Goal: Task Accomplishment & Management: Use online tool/utility

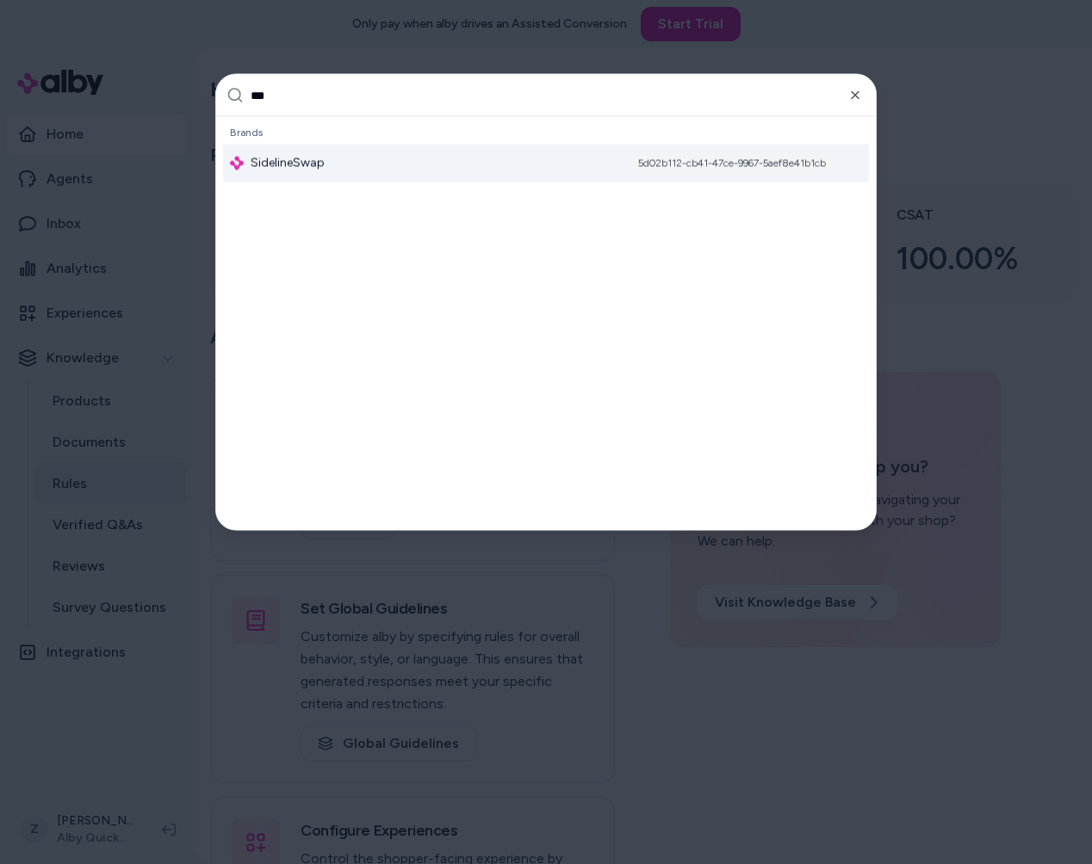
type input "****"
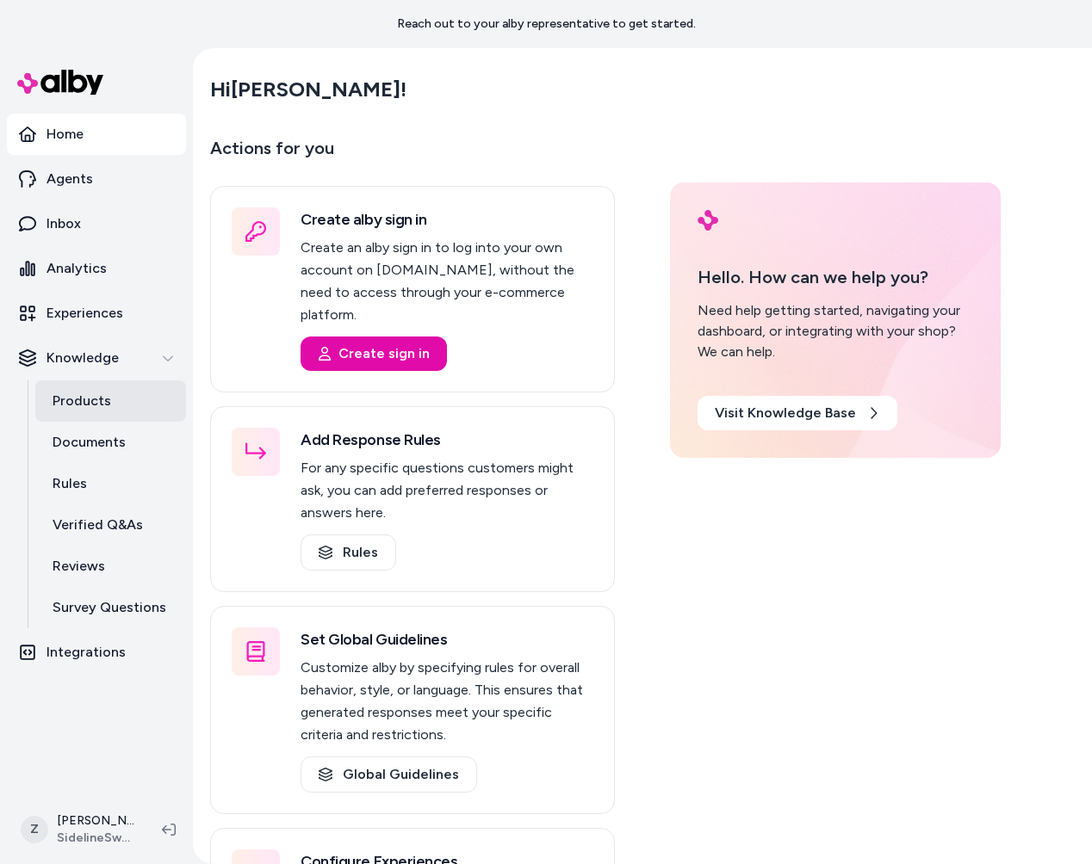
click at [84, 408] on p "Products" at bounding box center [82, 401] width 59 height 21
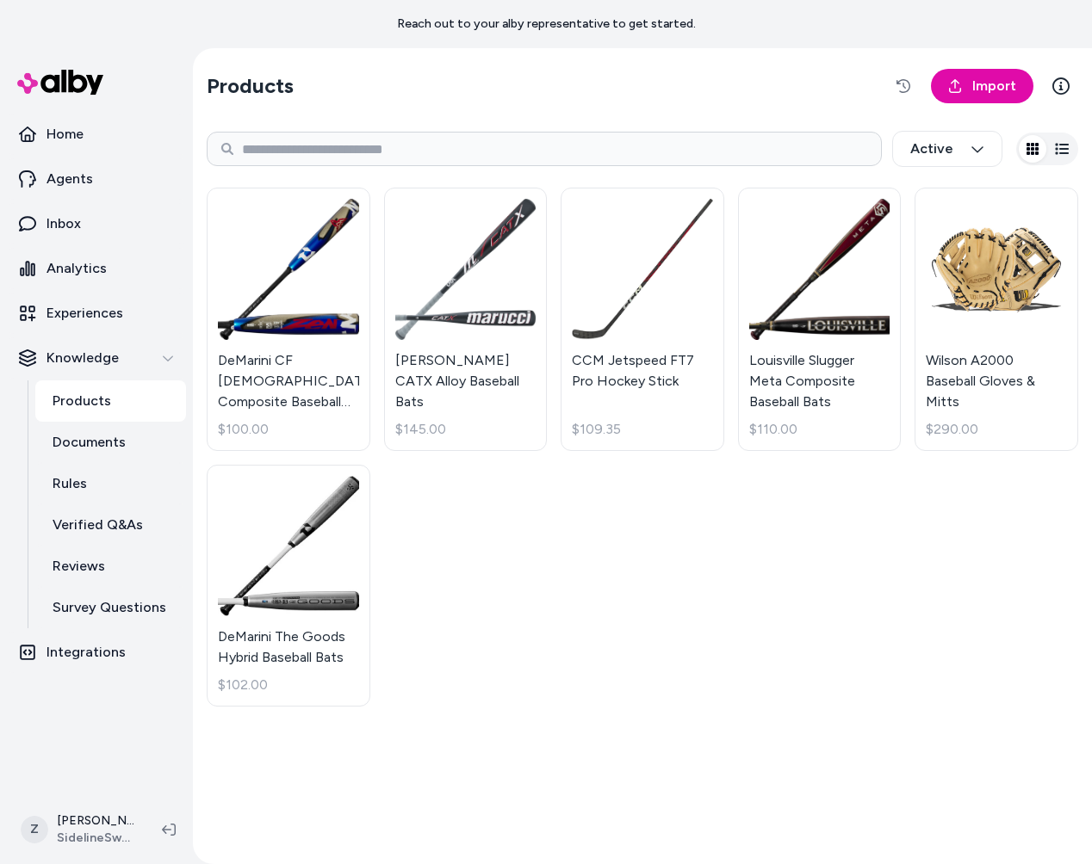
click at [949, 104] on section "Products Import" at bounding box center [642, 86] width 871 height 48
click at [949, 94] on link "Import" at bounding box center [982, 86] width 102 height 34
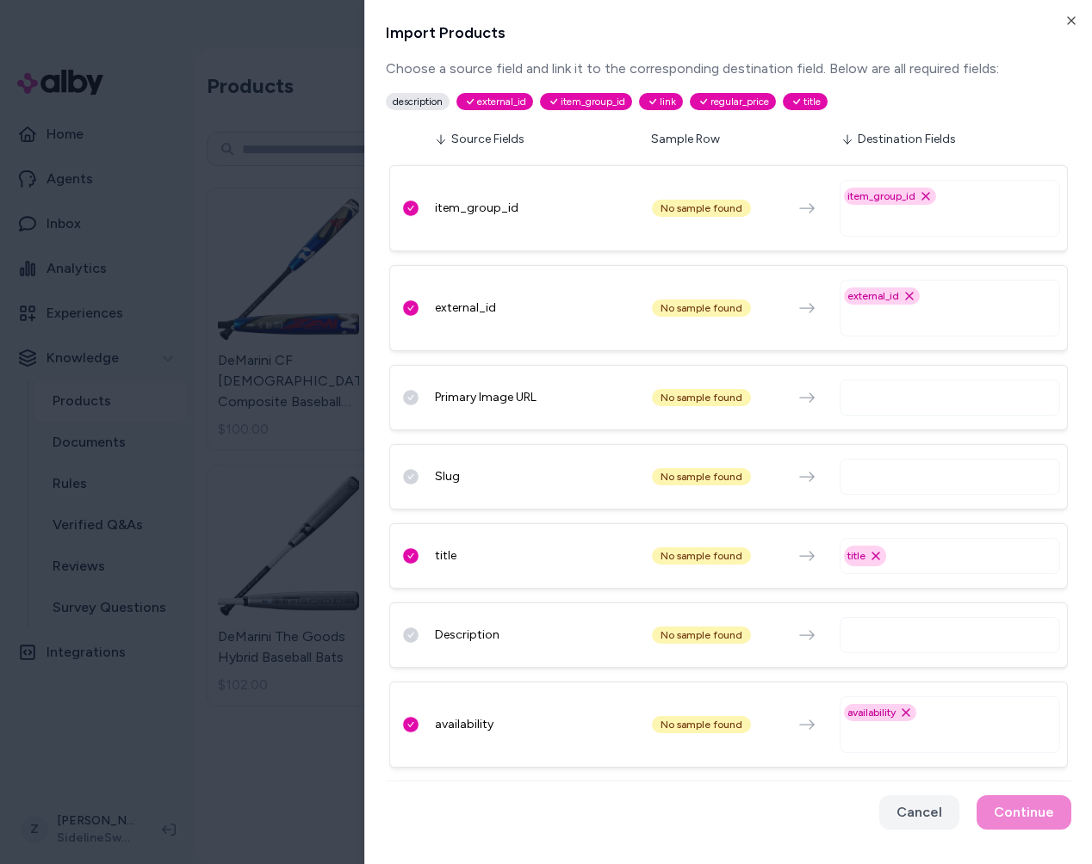
click at [941, 393] on input "text" at bounding box center [953, 397] width 205 height 21
type input "****"
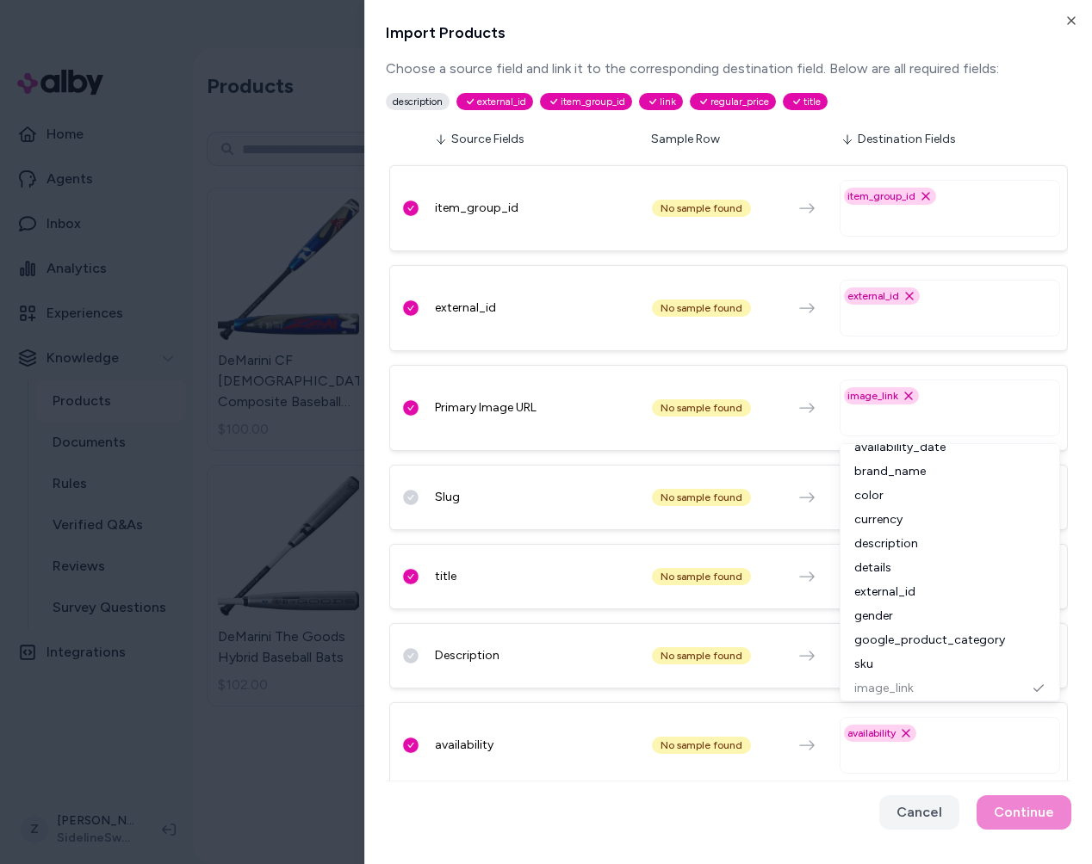
click at [795, 464] on div "item_group_id No sample found item_group_id Remove item_group_id option externa…" at bounding box center [728, 724] width 678 height 1133
click at [892, 498] on input "text" at bounding box center [953, 497] width 205 height 21
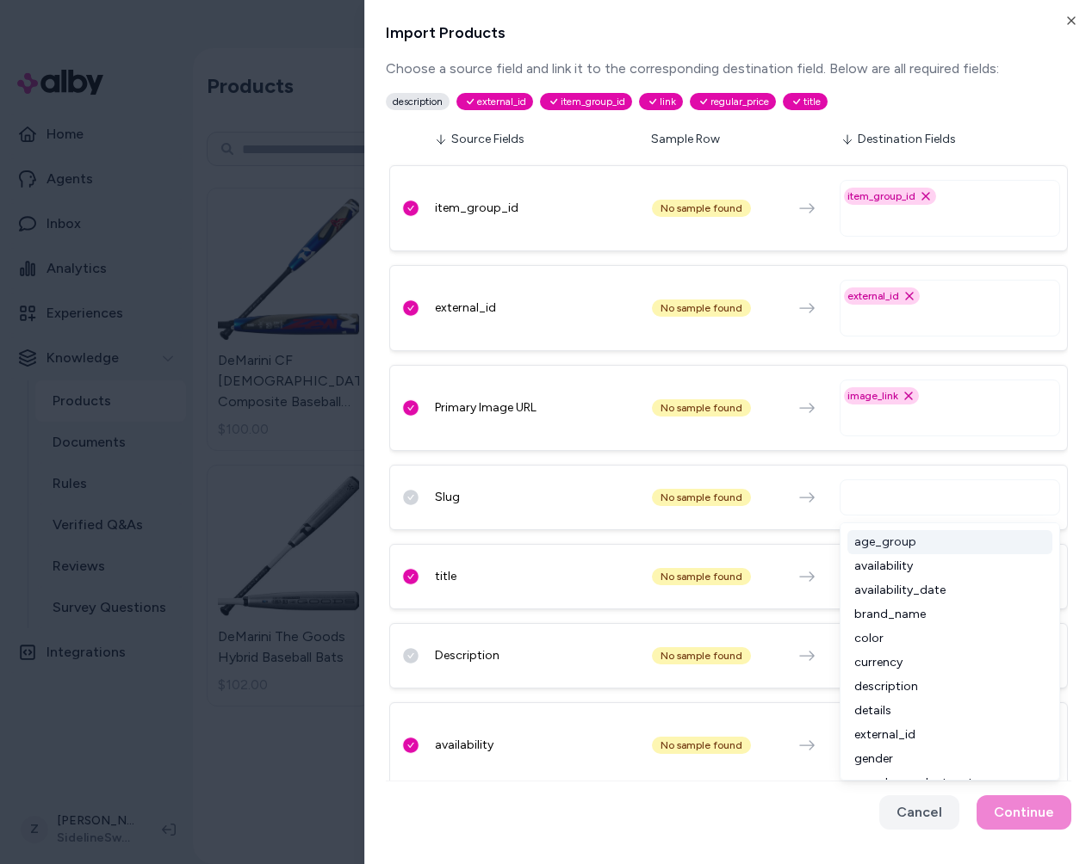
click at [679, 650] on div "No sample found" at bounding box center [701, 655] width 99 height 17
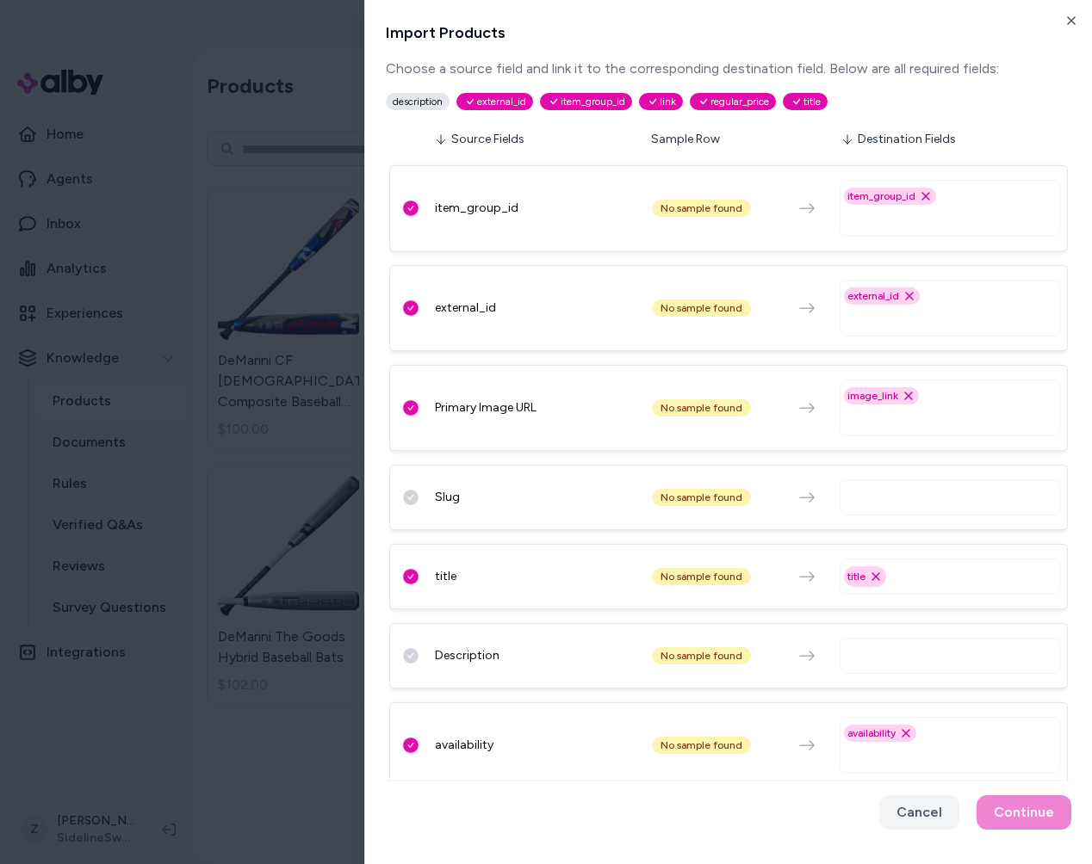
click at [871, 653] on input "text" at bounding box center [953, 656] width 205 height 21
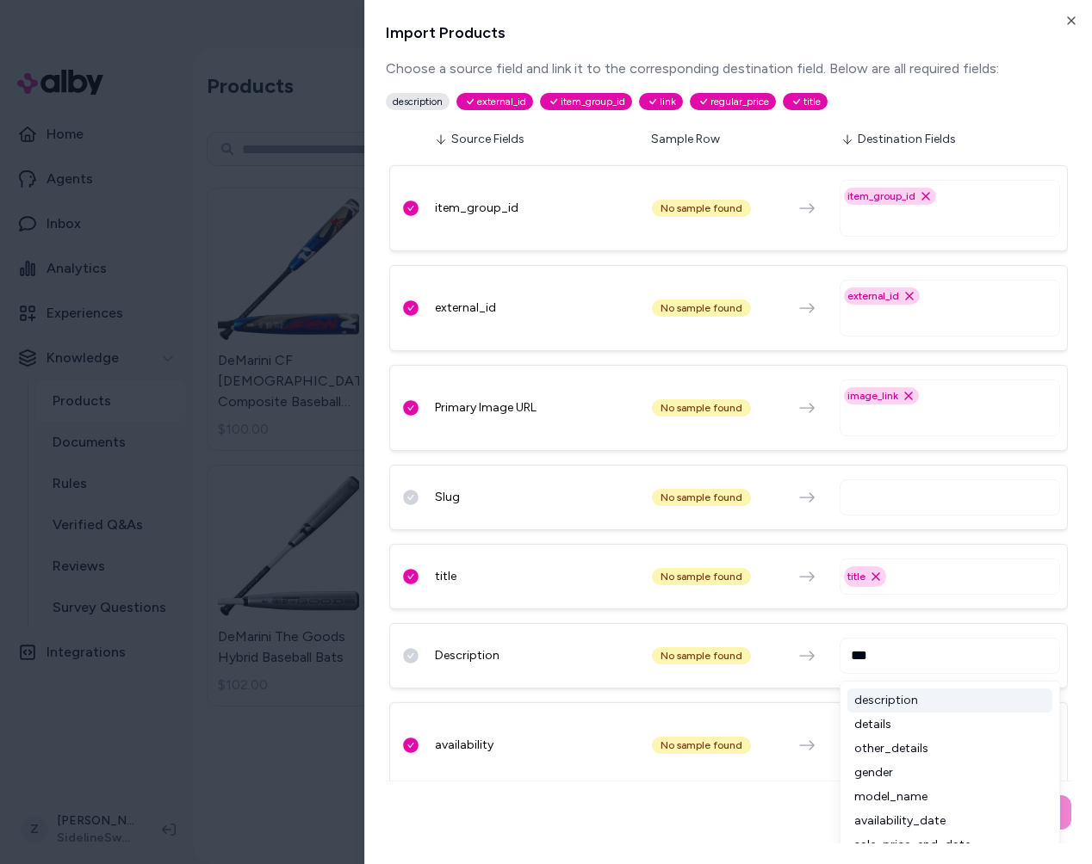
type input "****"
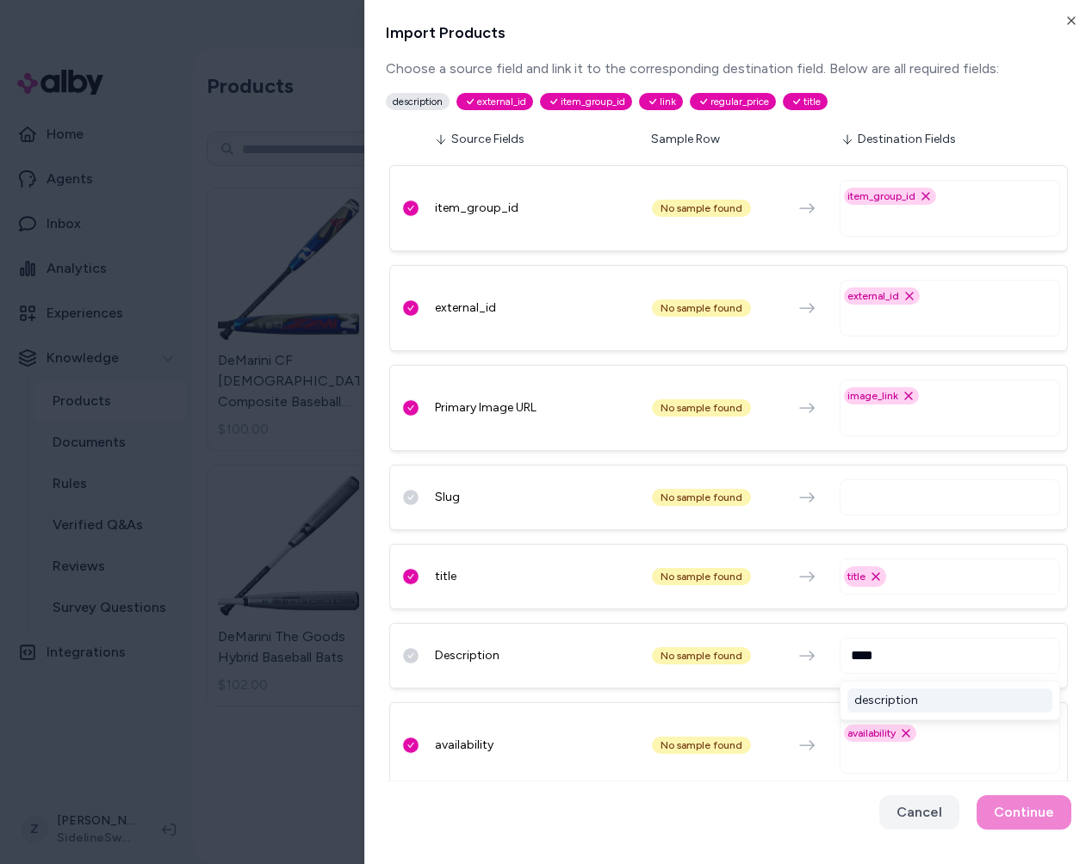
click at [867, 699] on div "description" at bounding box center [949, 701] width 205 height 24
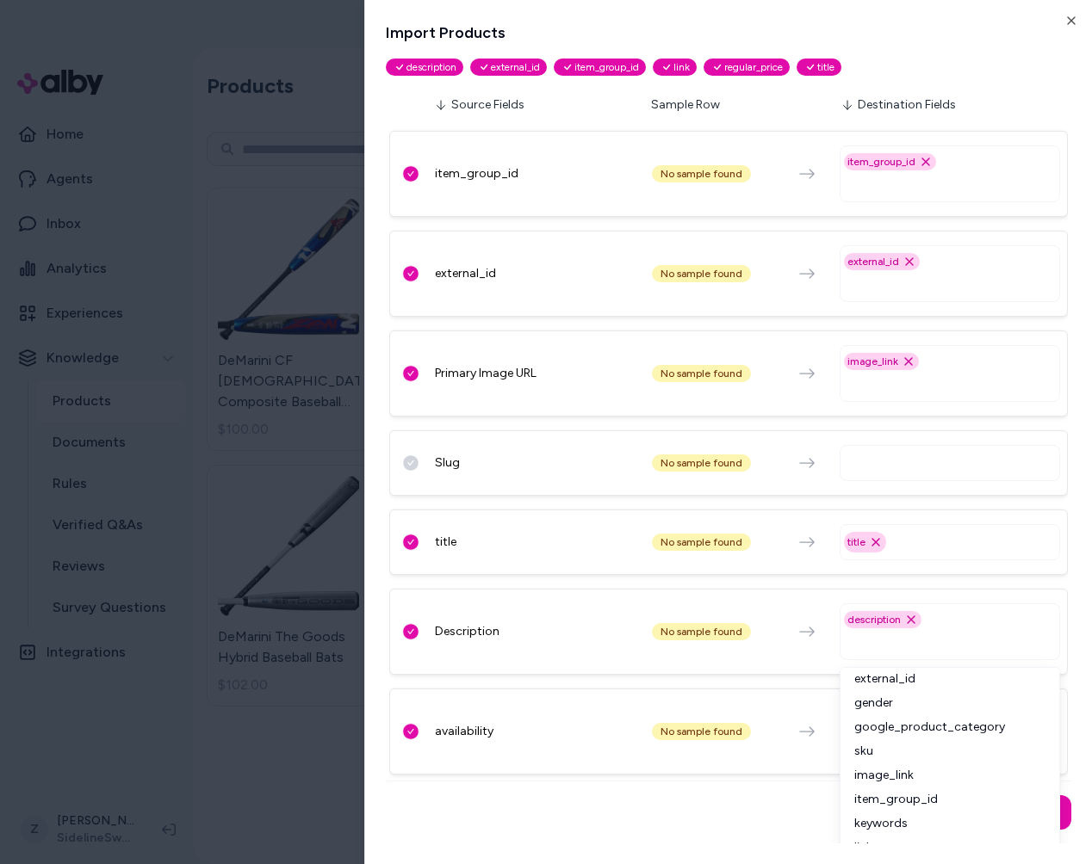
scroll to position [217, 0]
click at [761, 711] on div "availability No sample found availability Remove availability option" at bounding box center [728, 732] width 678 height 86
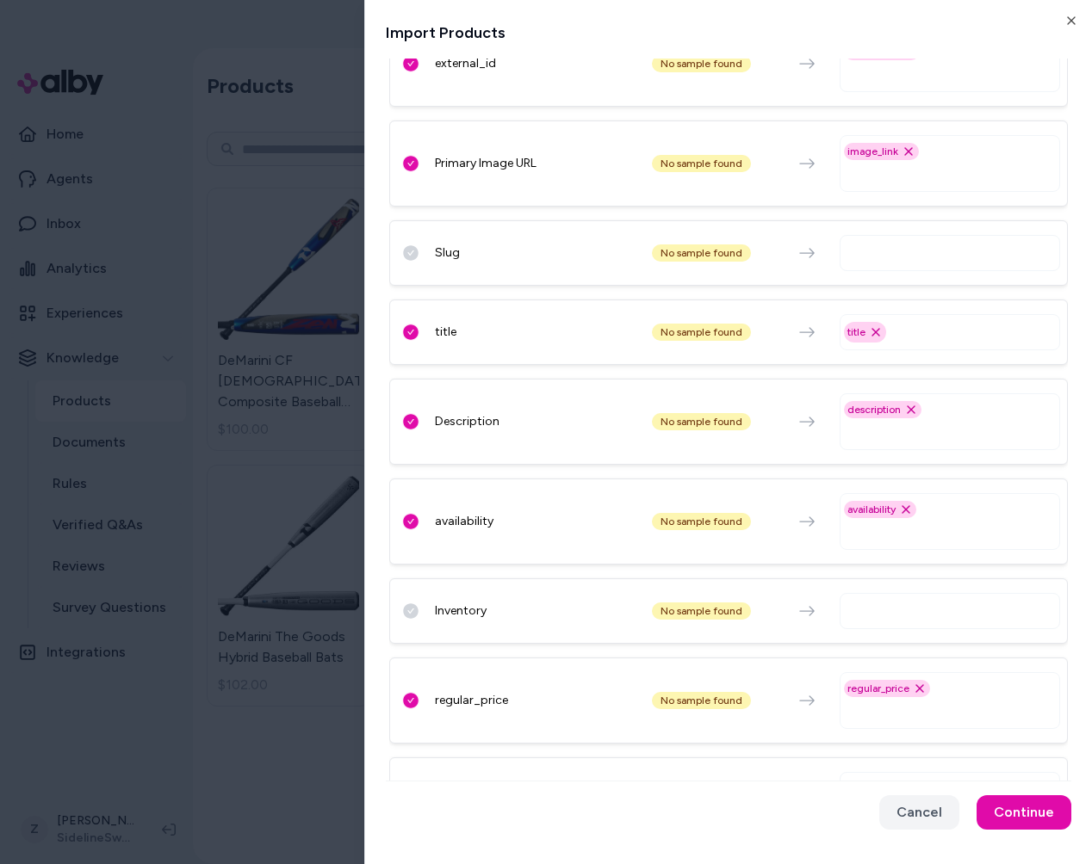
scroll to position [253, 0]
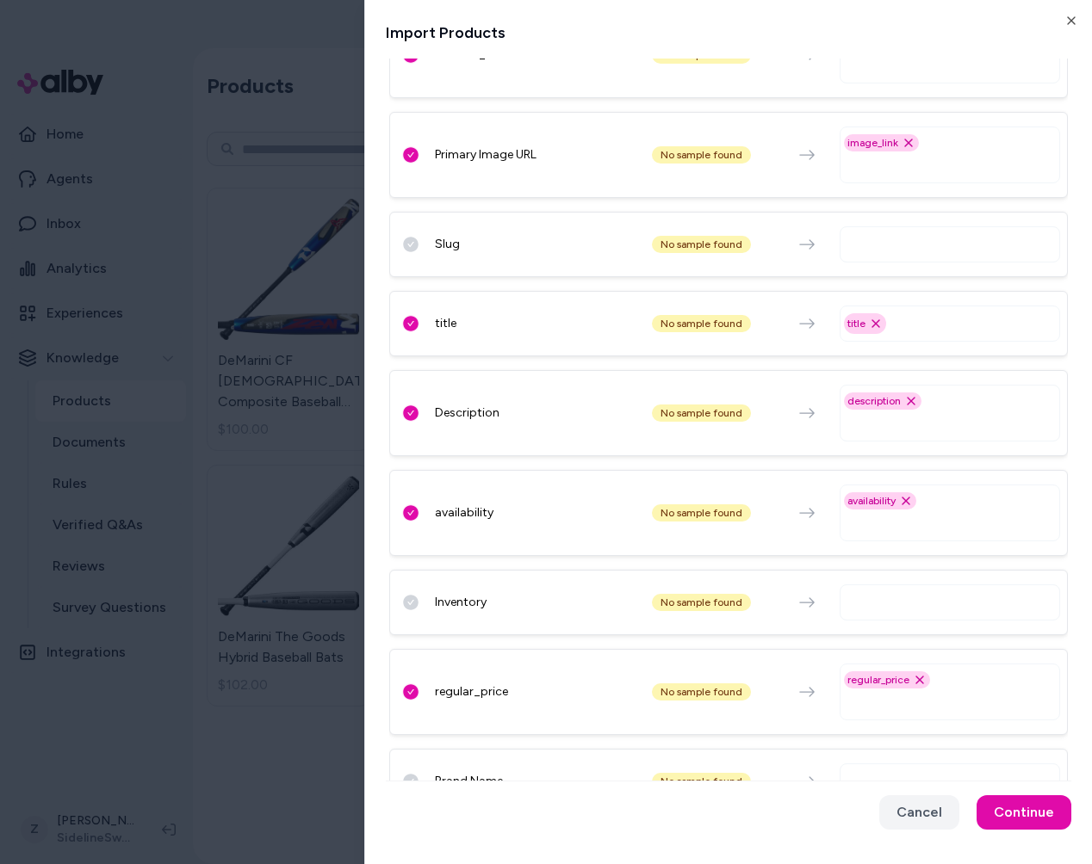
click at [893, 593] on input "text" at bounding box center [953, 602] width 205 height 21
type input "*"
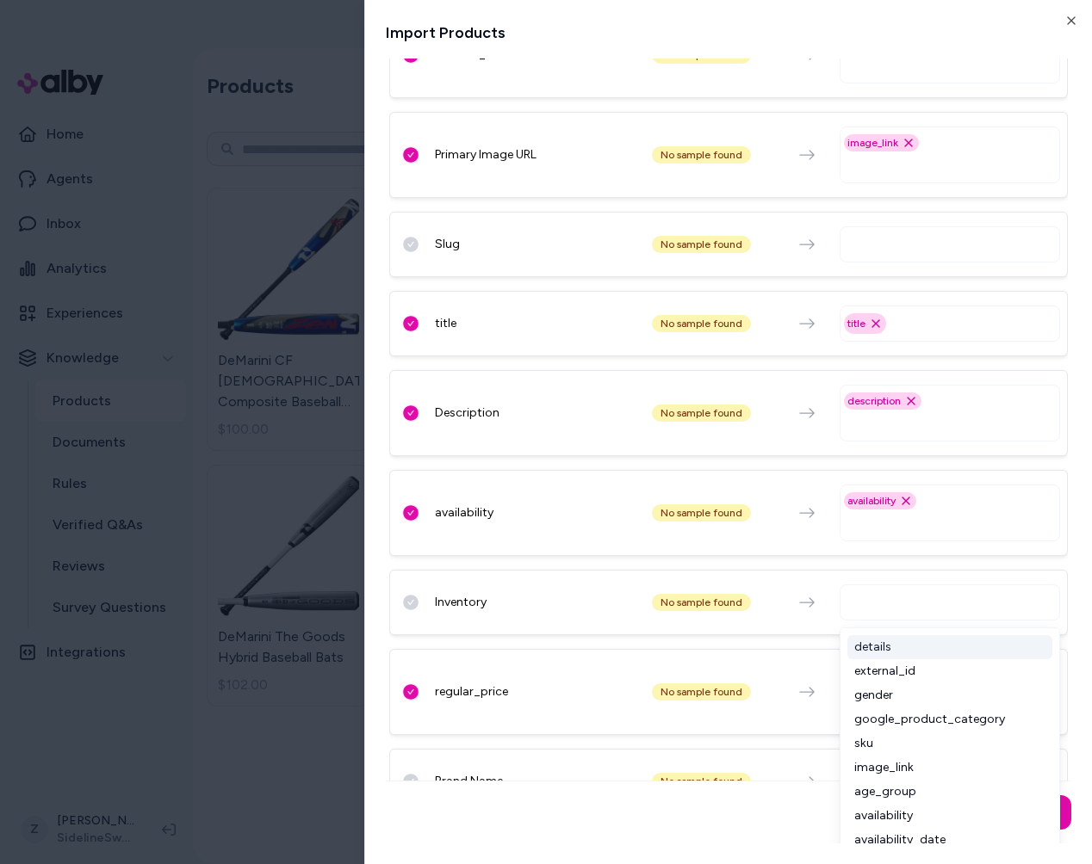
type input "*"
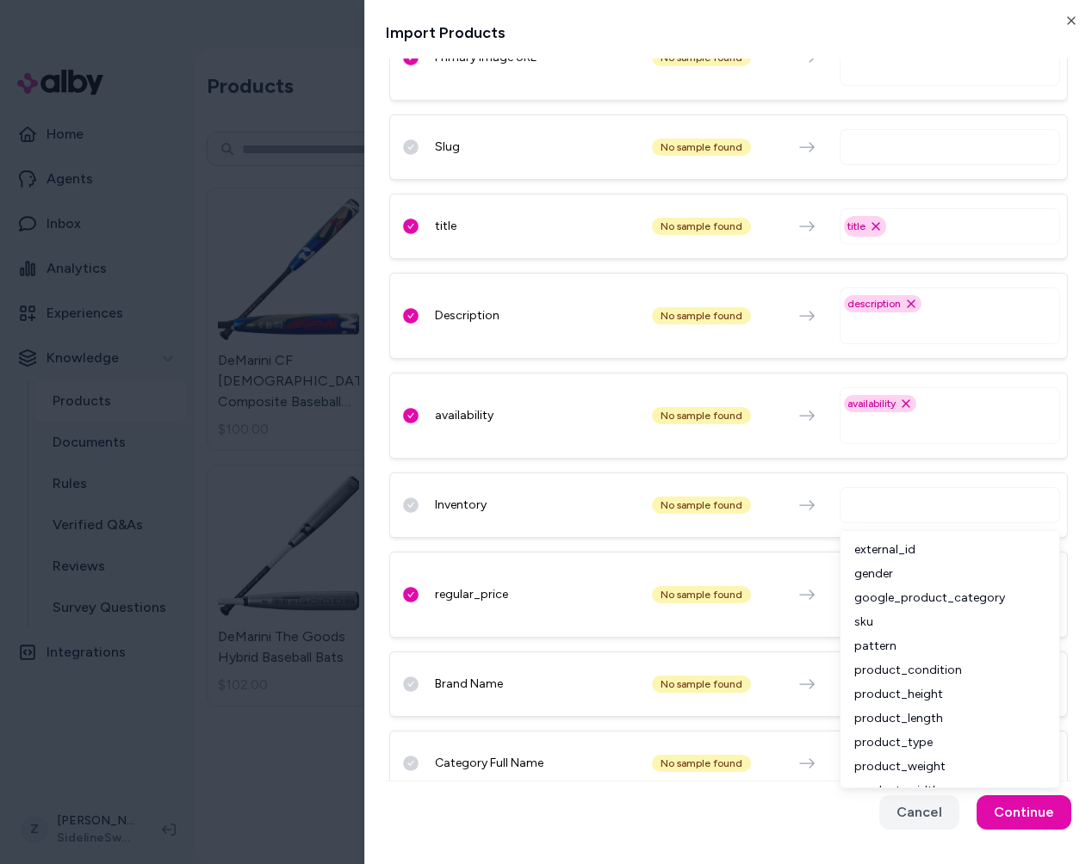
scroll to position [331, 0]
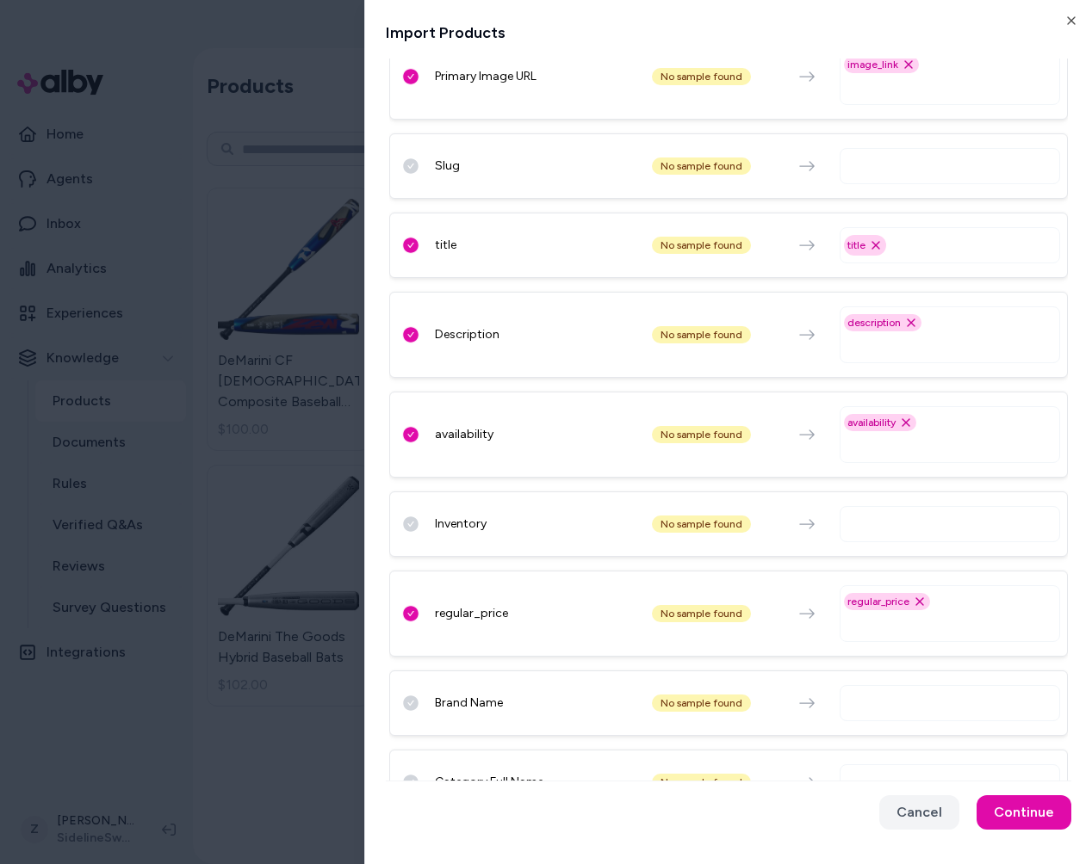
click at [811, 557] on div "item_group_id No sample found item_group_id Remove item_group_id option externa…" at bounding box center [728, 404] width 678 height 1154
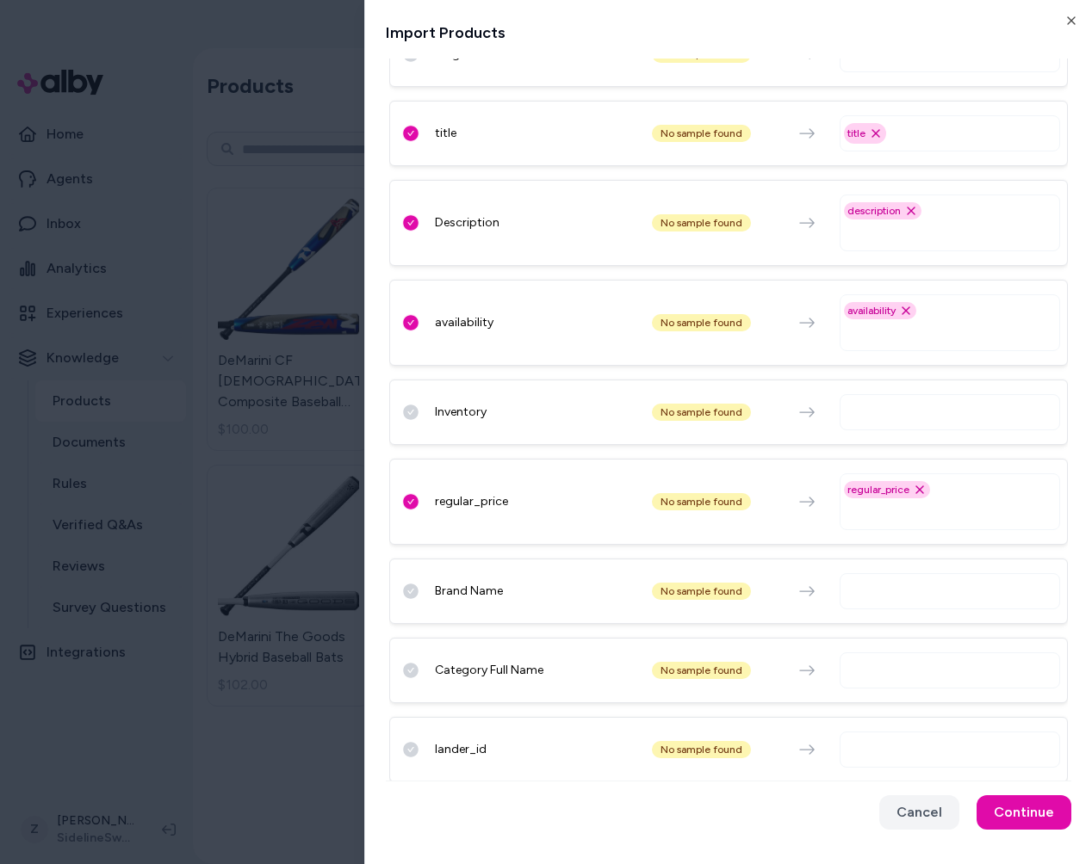
scroll to position [444, 0]
click at [870, 582] on input "text" at bounding box center [953, 590] width 205 height 21
type input "****"
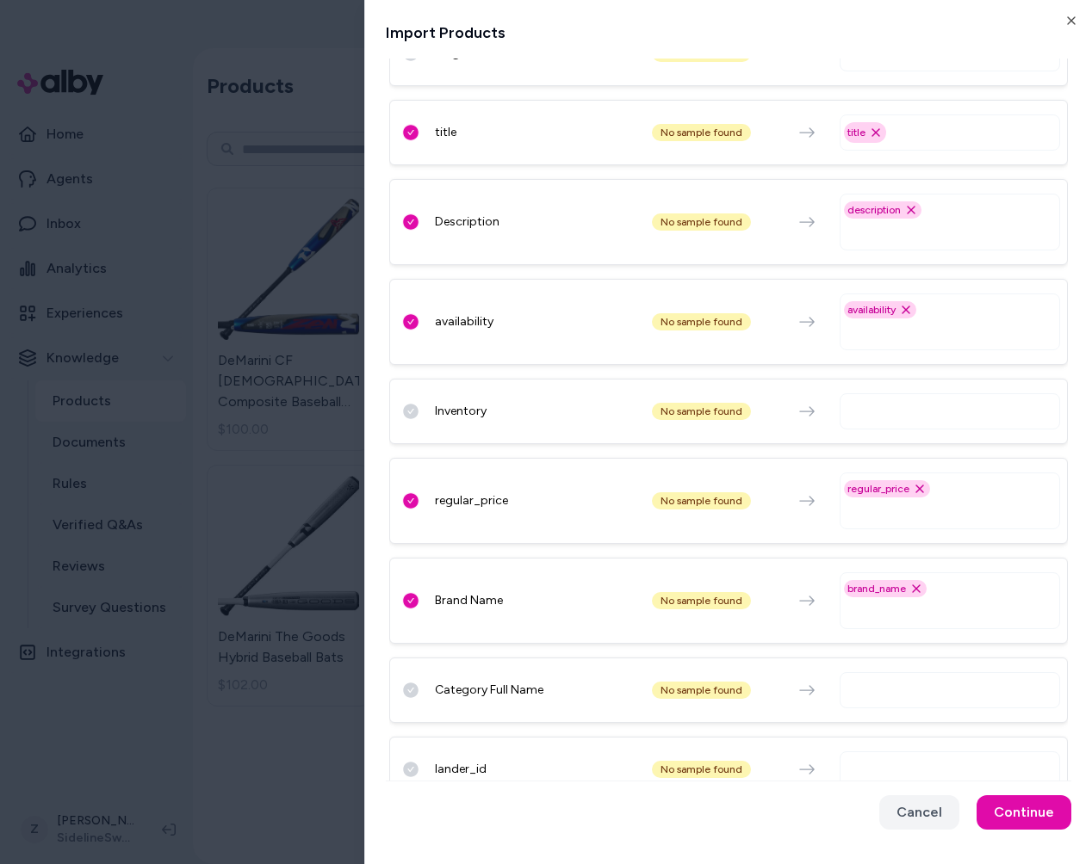
scroll to position [449, 0]
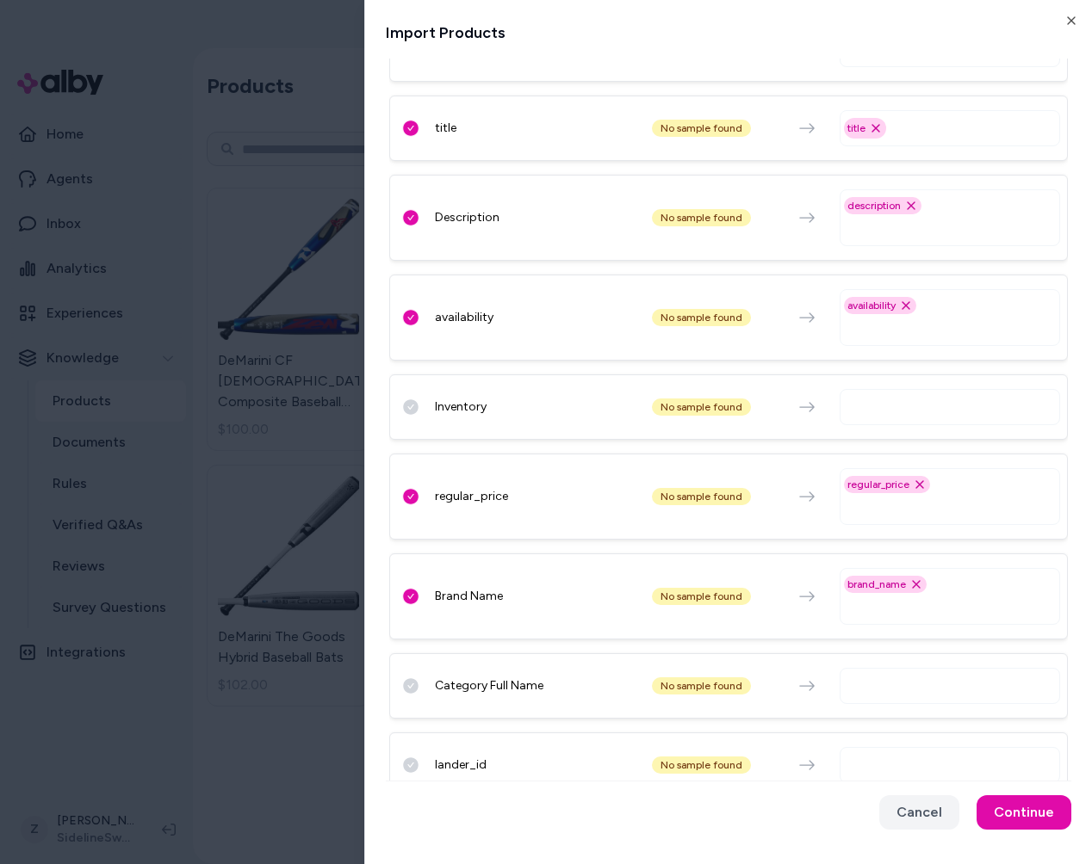
click at [812, 645] on div "item_group_id No sample found item_group_id Remove item_group_id option externa…" at bounding box center [728, 297] width 678 height 1174
click at [899, 686] on input "text" at bounding box center [953, 686] width 205 height 21
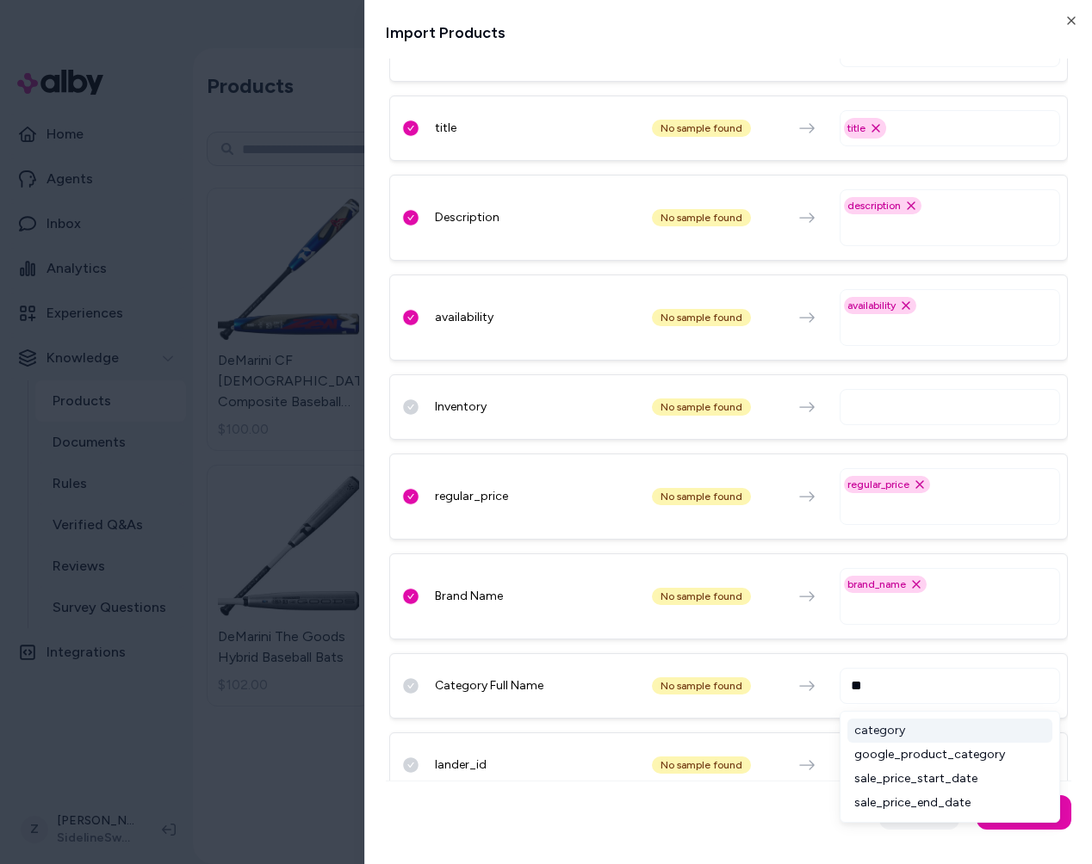
type input "***"
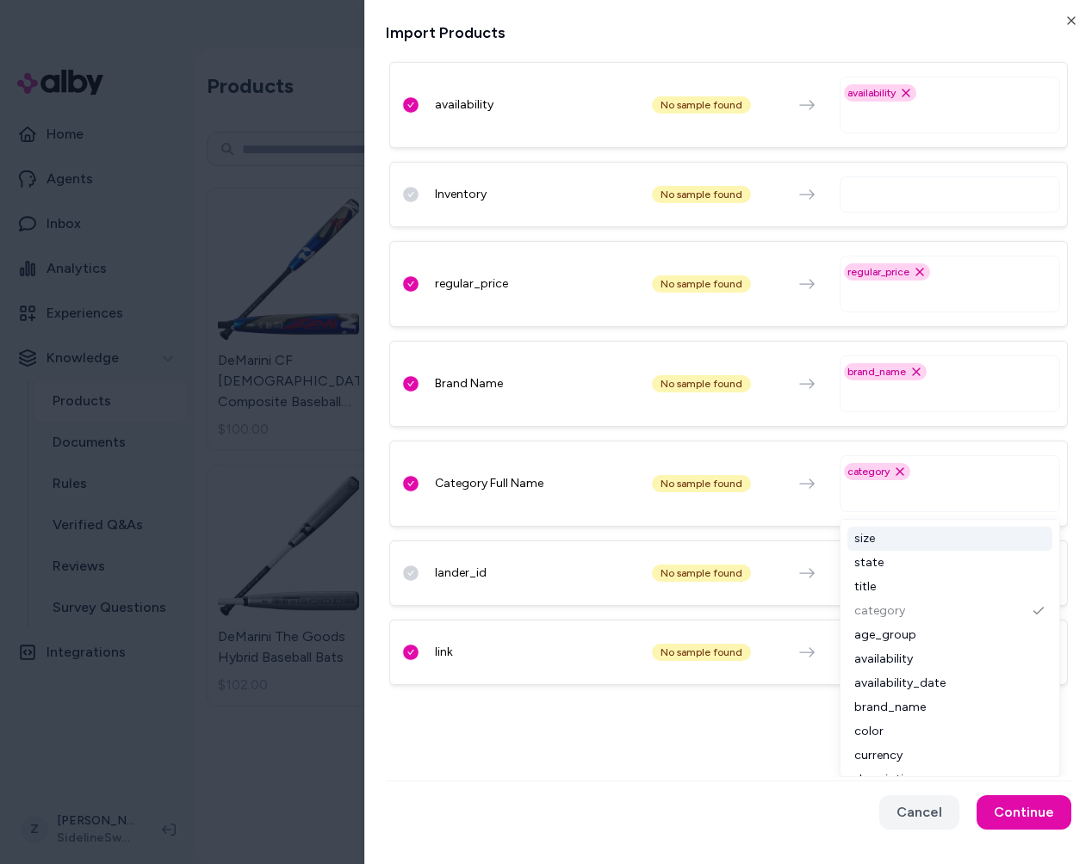
scroll to position [0, 0]
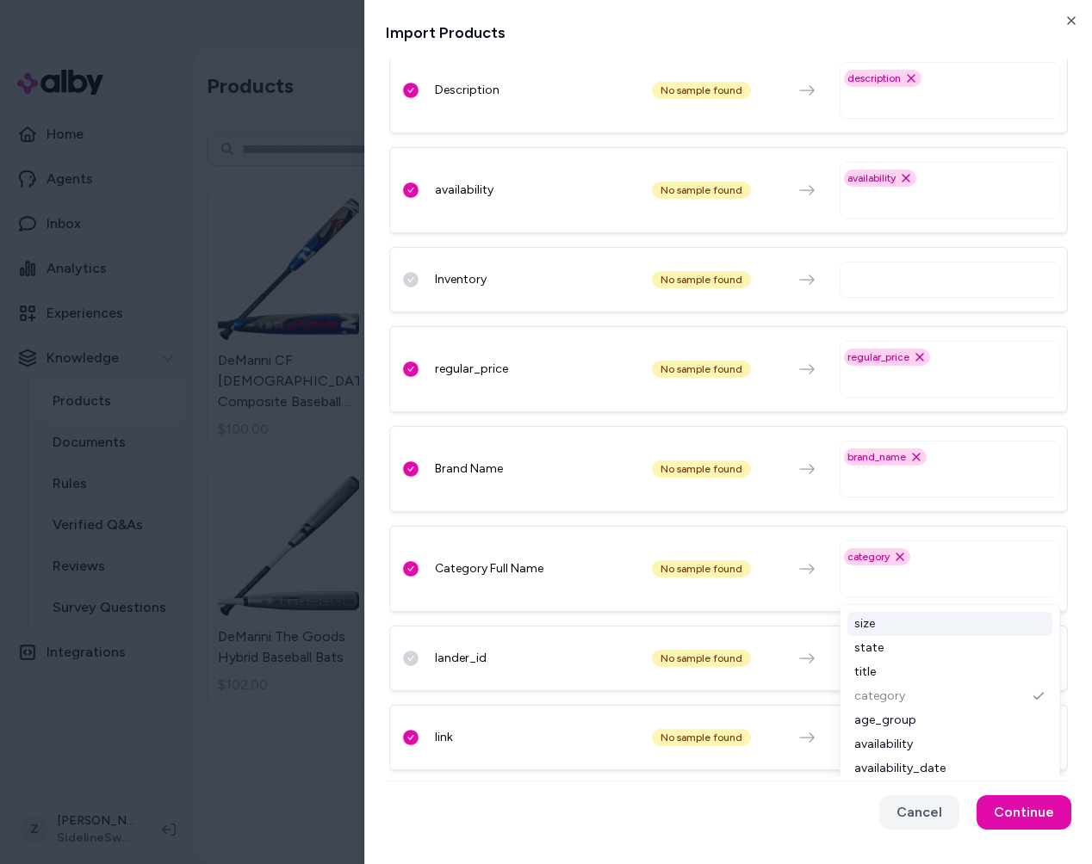
click at [757, 611] on div "item_group_id No sample found item_group_id Remove item_group_id option externa…" at bounding box center [728, 179] width 678 height 1195
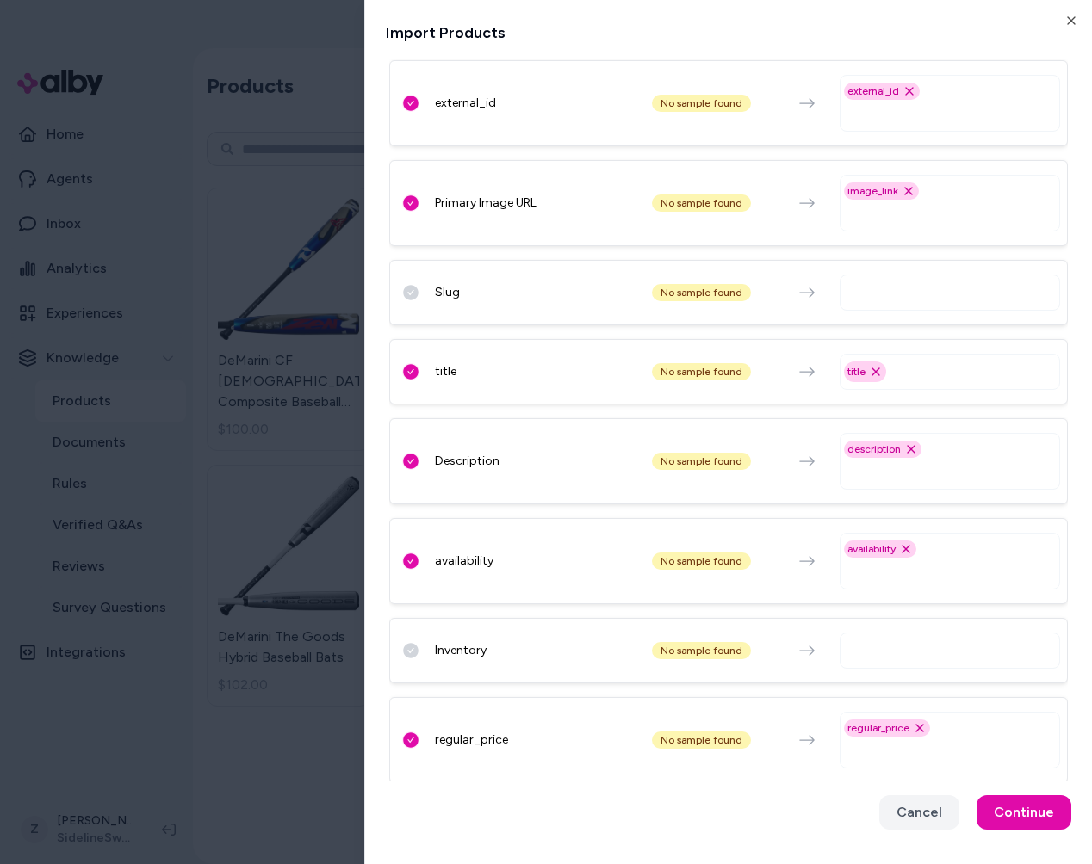
scroll to position [576, 0]
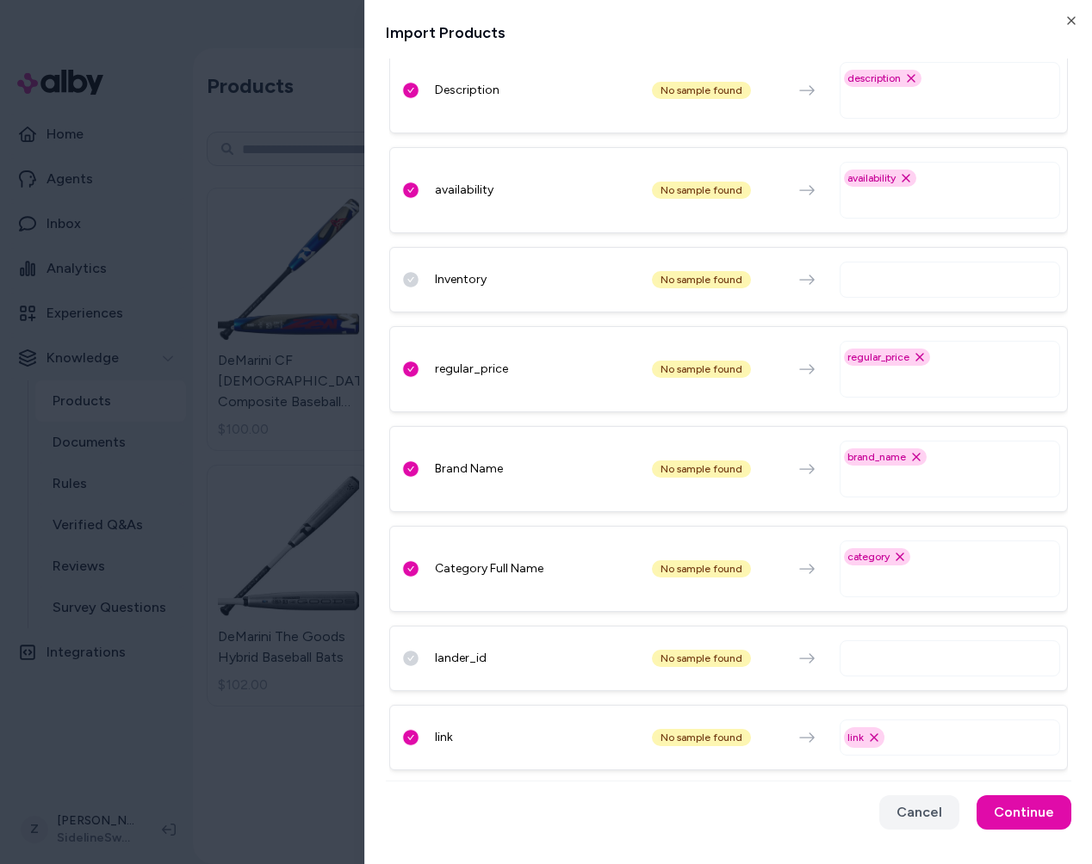
click at [874, 266] on div at bounding box center [949, 280] width 220 height 36
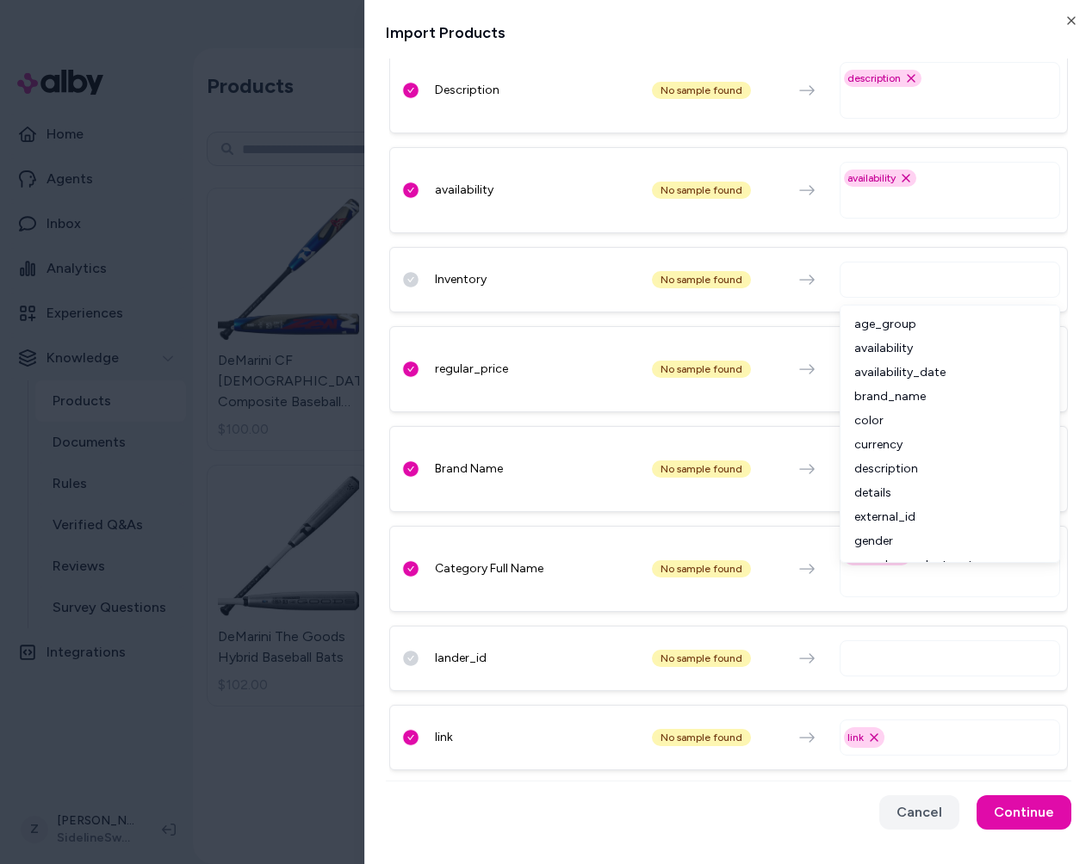
click at [869, 276] on input "text" at bounding box center [953, 279] width 205 height 21
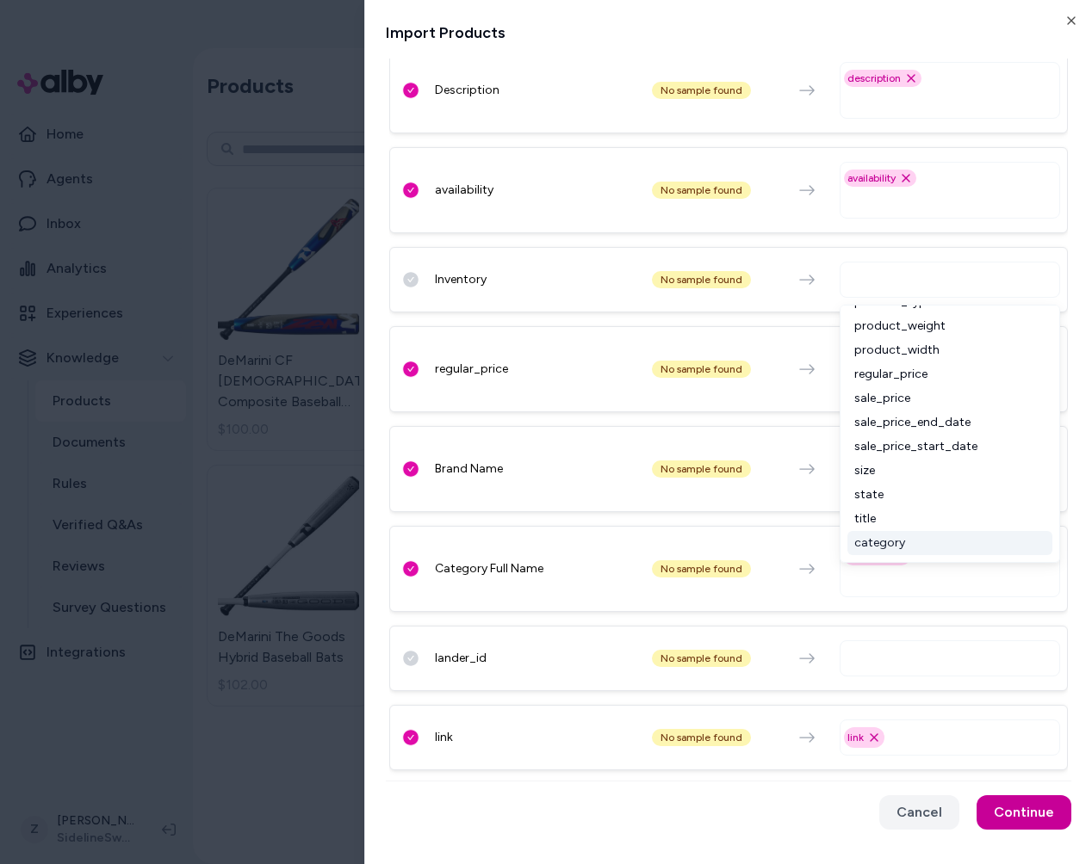
click at [1015, 802] on button "Continue" at bounding box center [1023, 813] width 95 height 34
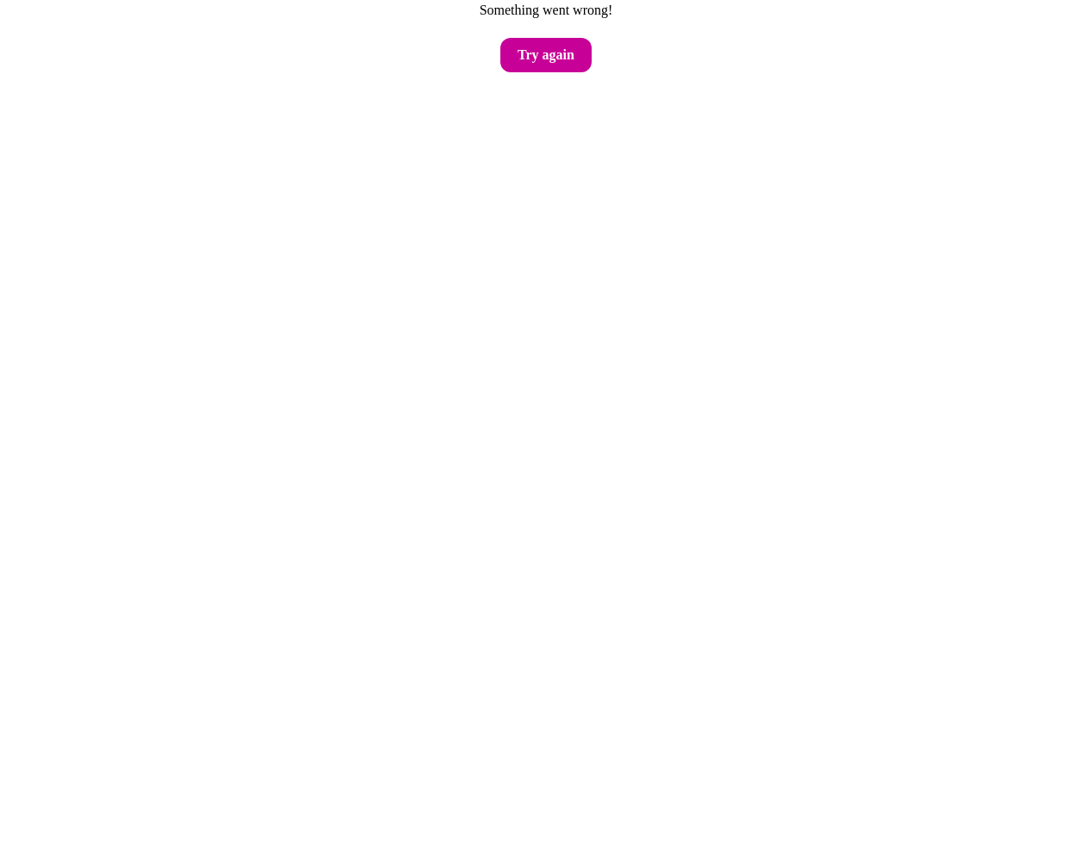
click at [531, 64] on button "Try again" at bounding box center [545, 55] width 91 height 34
